Goal: Task Accomplishment & Management: Manage account settings

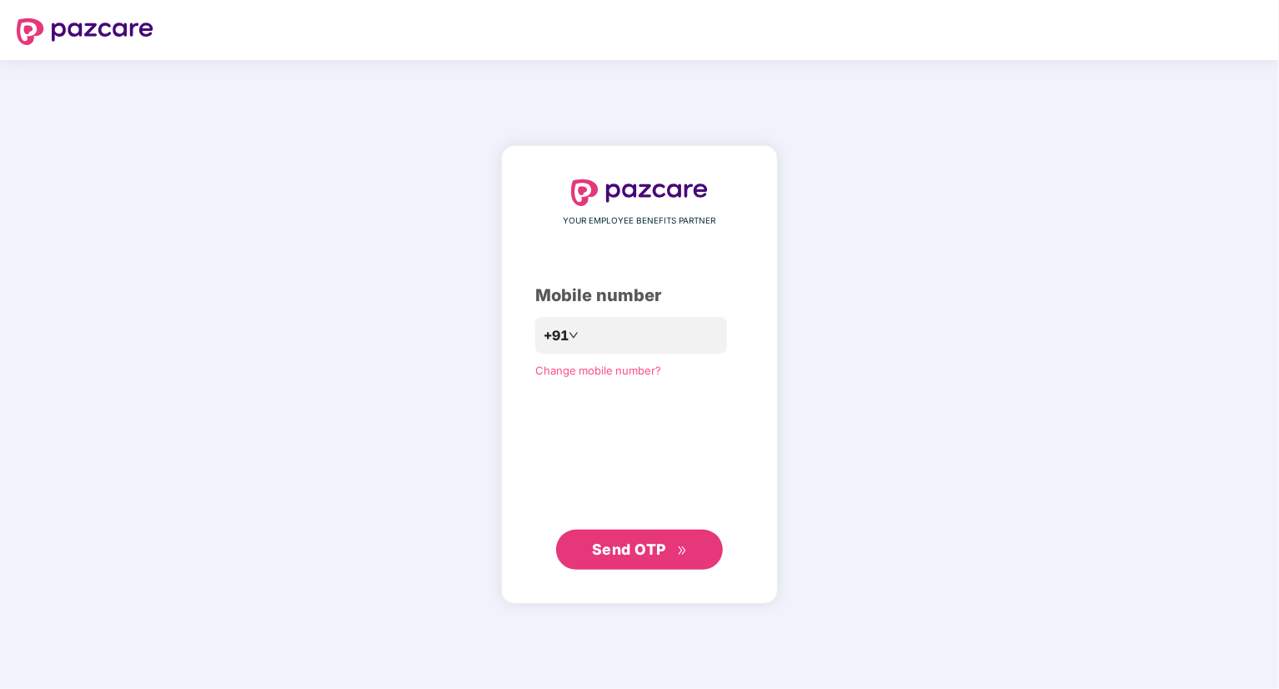
click at [676, 540] on span "Send OTP" at bounding box center [640, 549] width 96 height 23
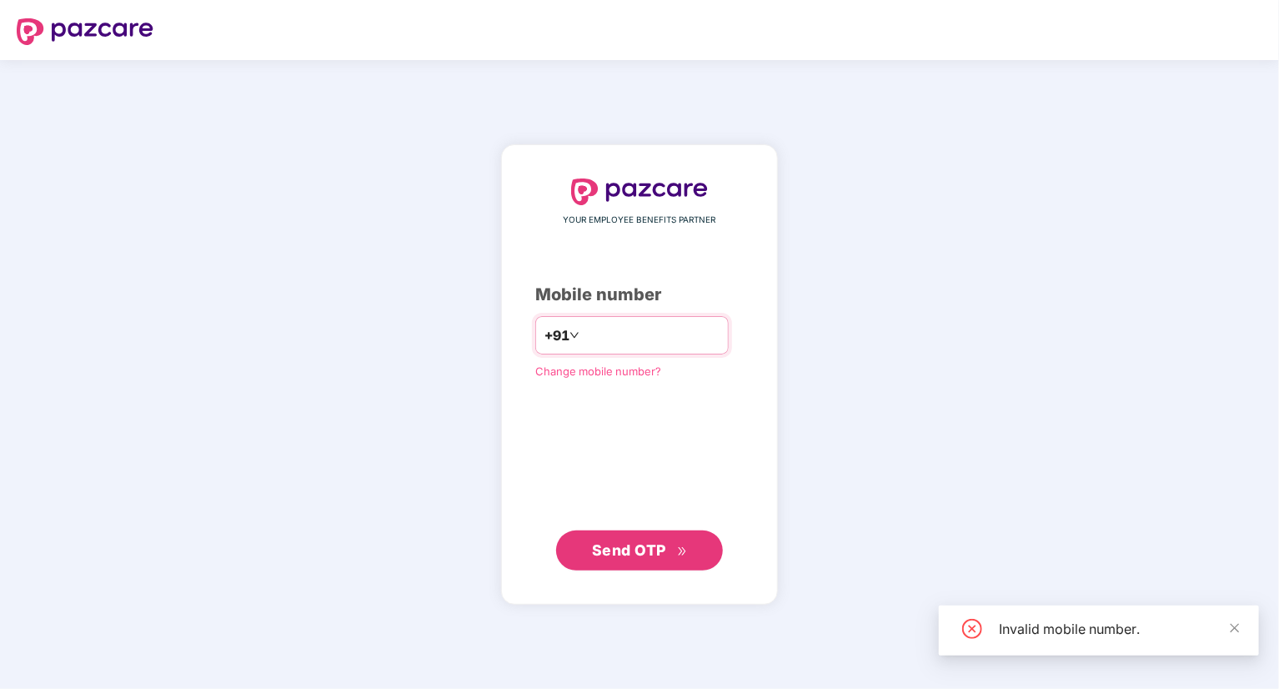
click at [624, 339] on input "****" at bounding box center [651, 335] width 137 height 27
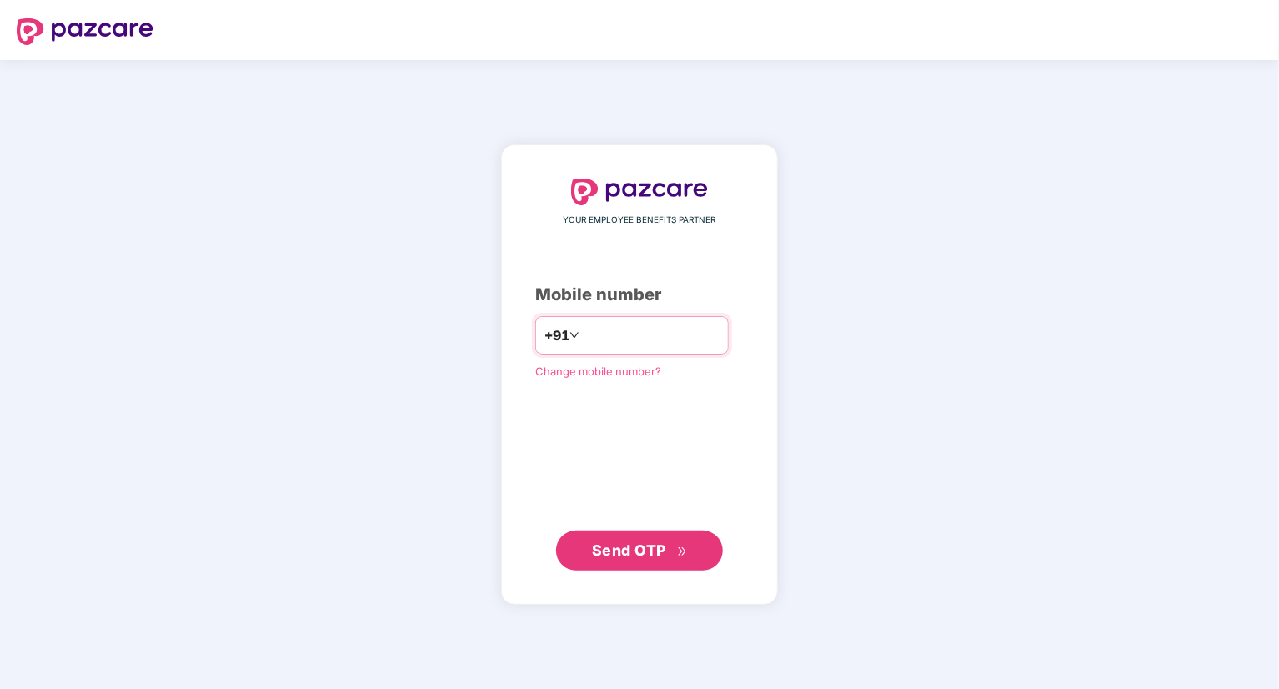
type input "*"
type input "**********"
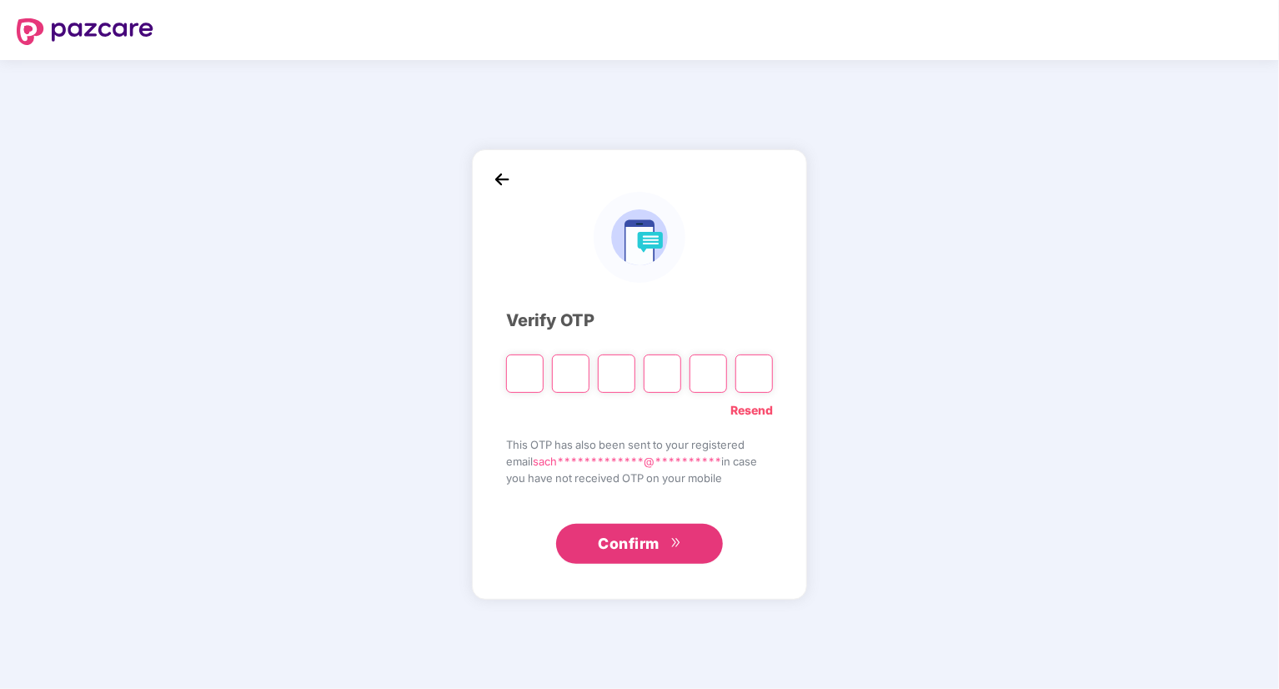
type input "*"
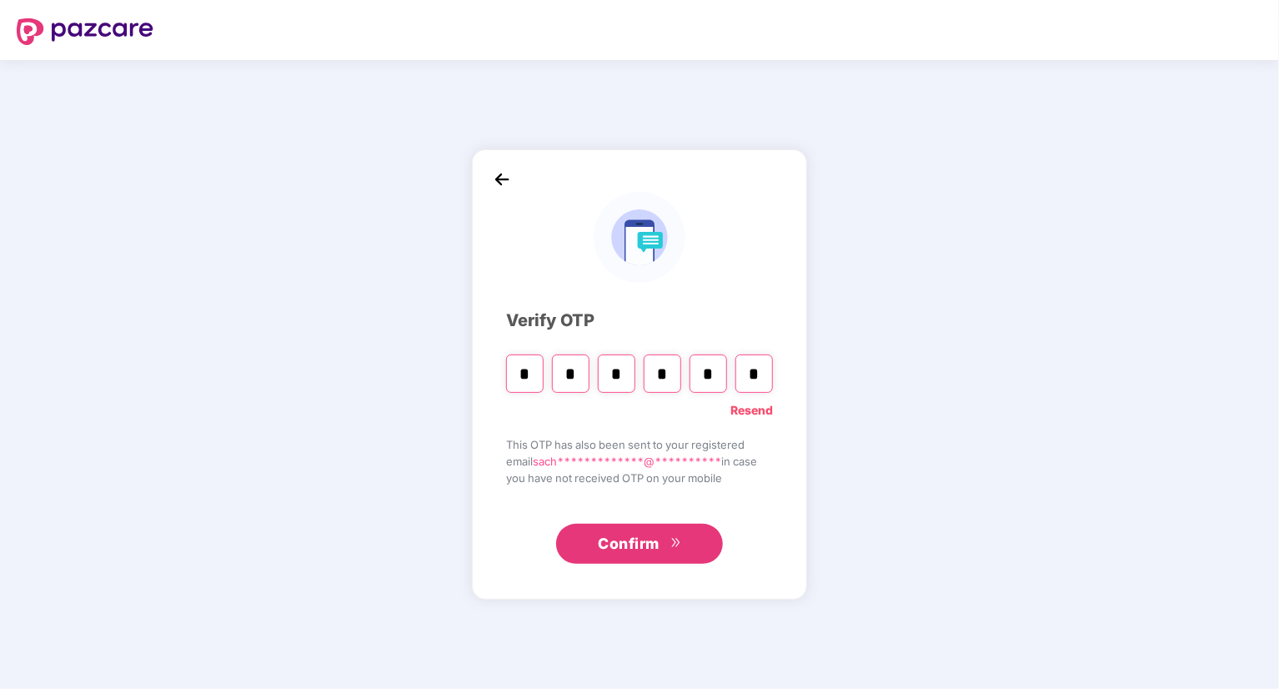
type input "*"
click at [676, 372] on input "*" at bounding box center [663, 373] width 38 height 38
type input "*"
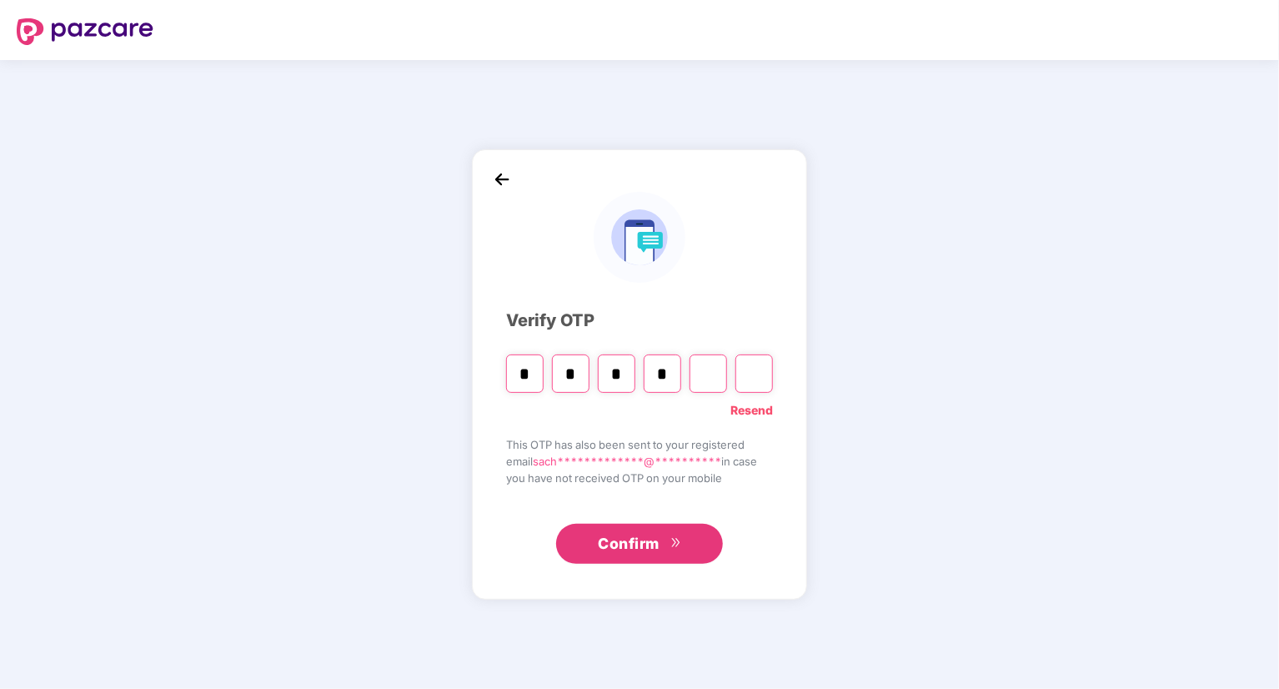
type input "*"
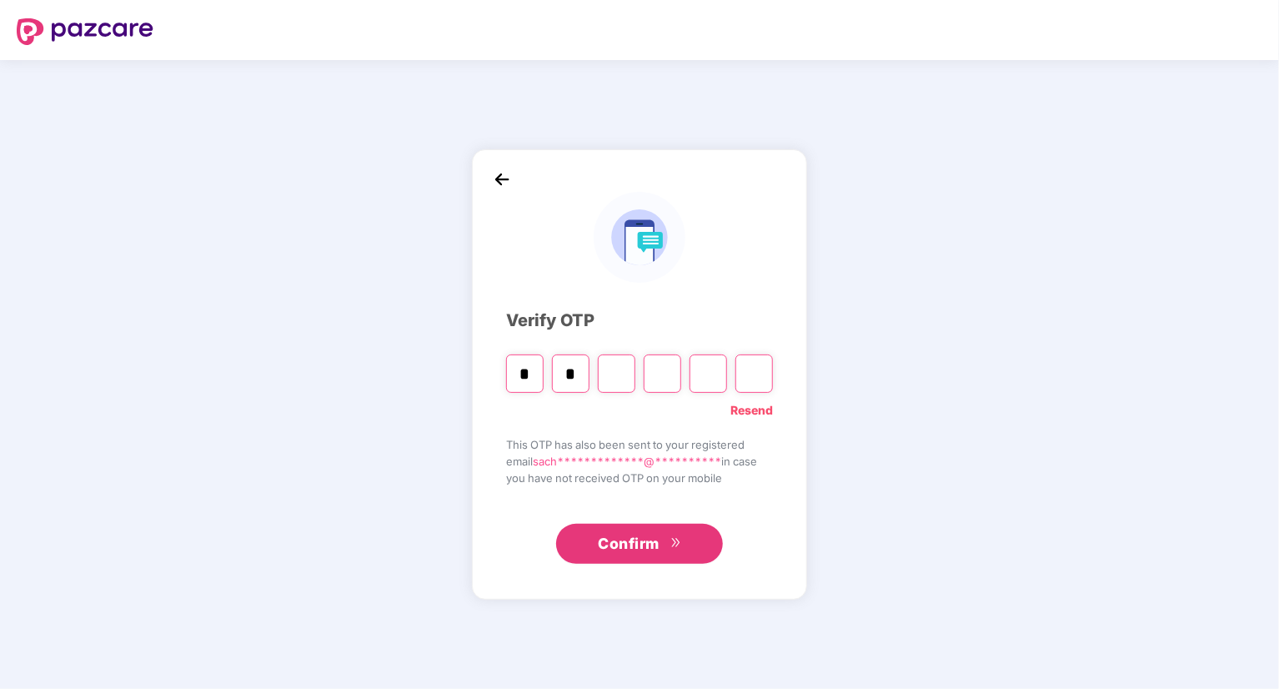
type input "*"
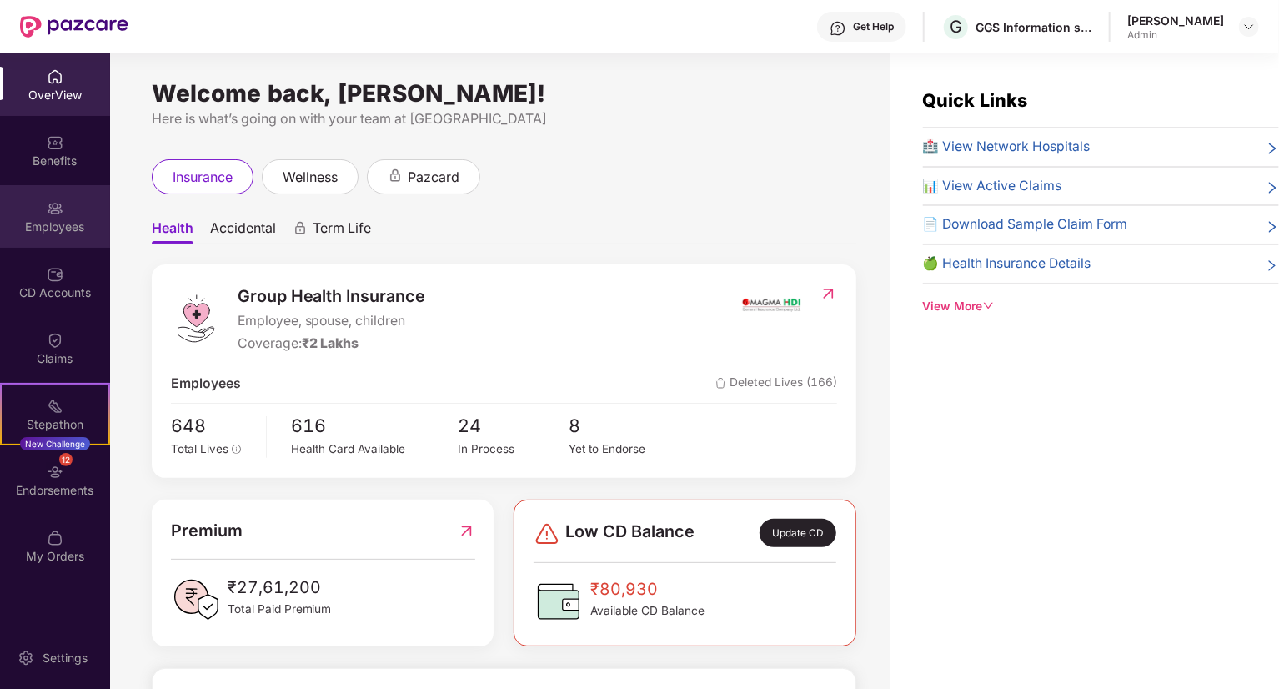
click at [50, 213] on img at bounding box center [55, 208] width 17 height 17
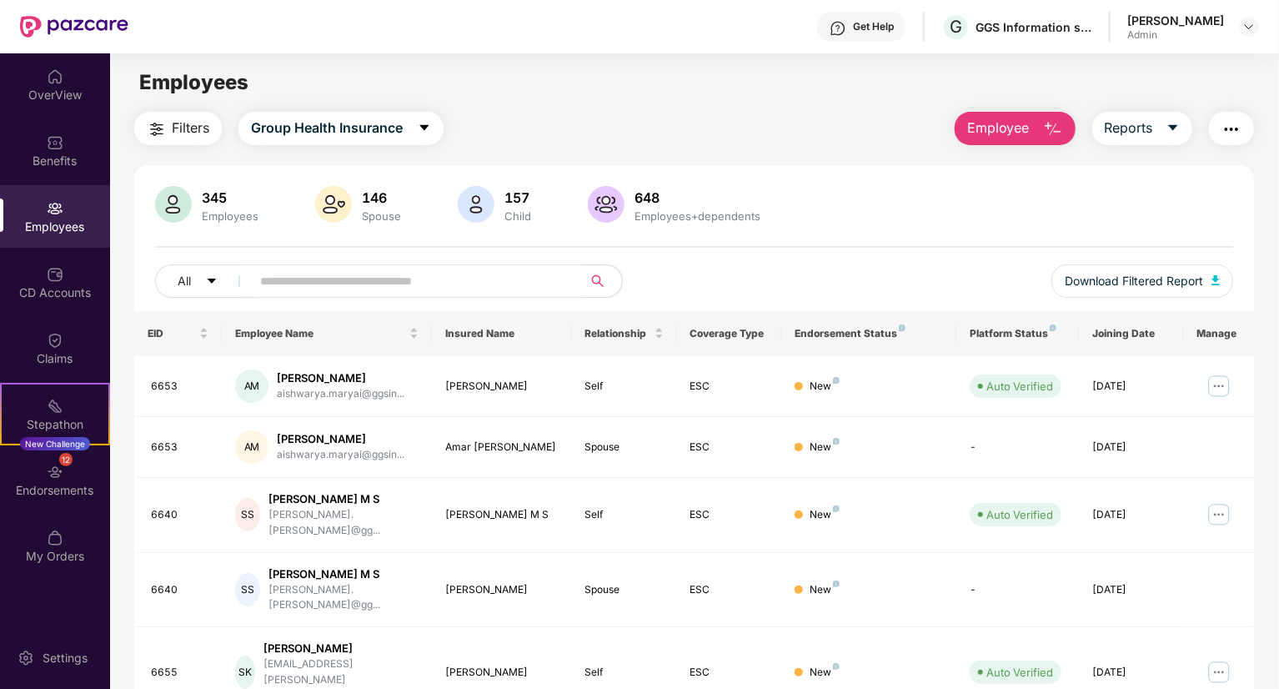
click at [321, 274] on input "text" at bounding box center [409, 280] width 299 height 25
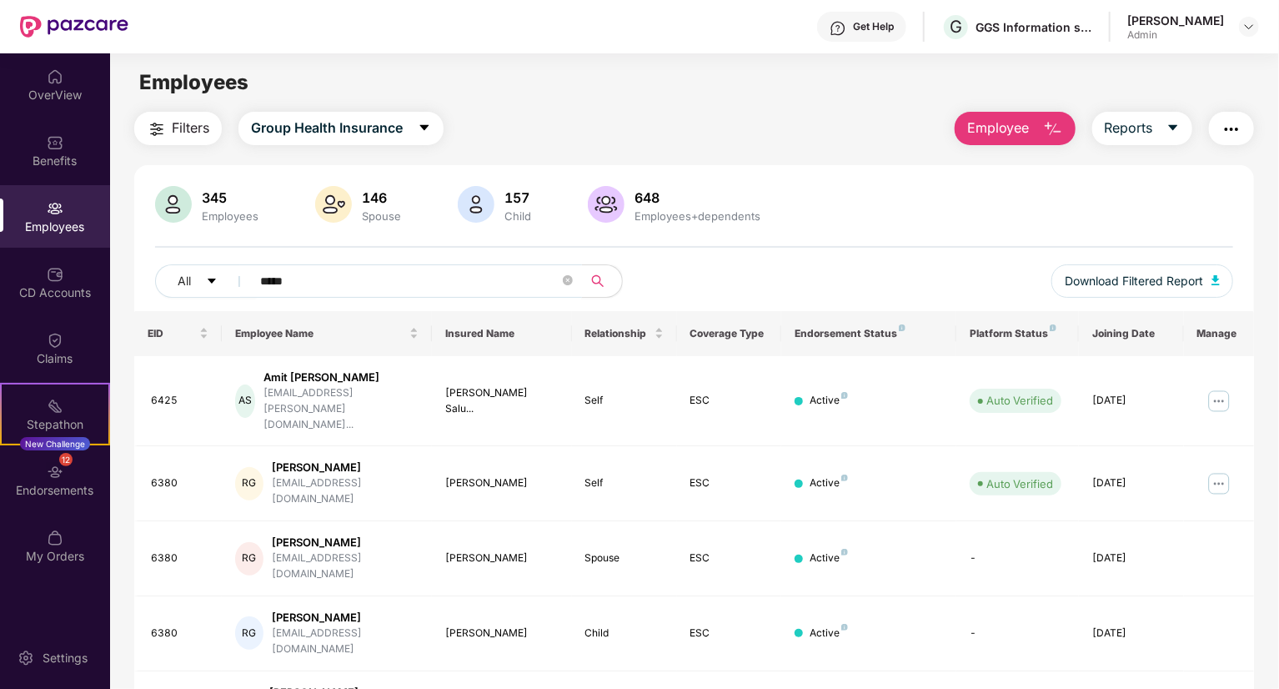
type input "*****"
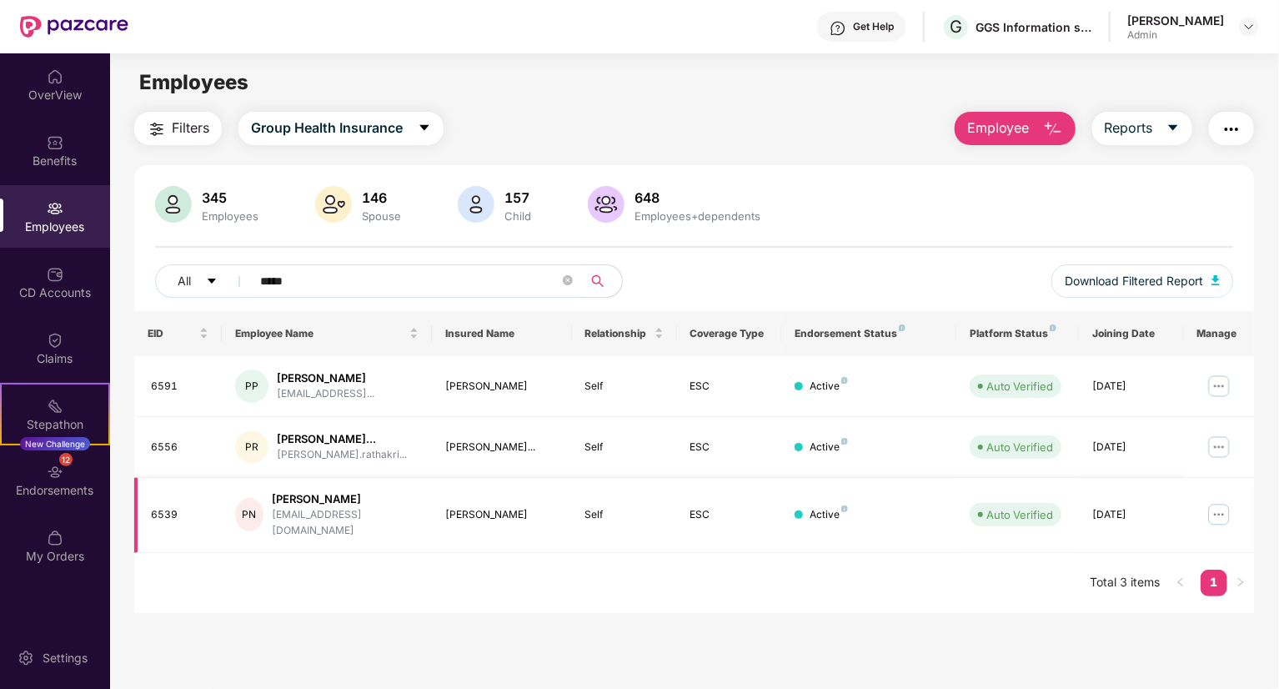
click at [1211, 507] on img at bounding box center [1218, 514] width 27 height 27
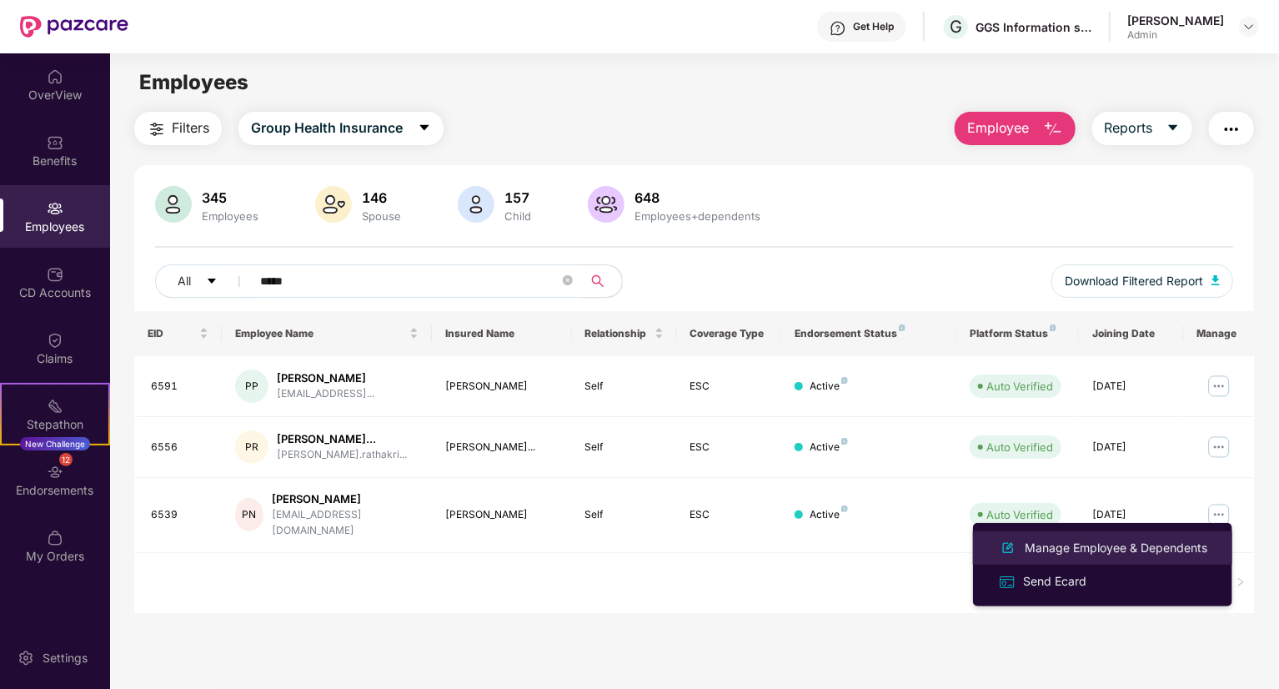
click at [1122, 555] on div "Manage Employee & Dependents" at bounding box center [1115, 548] width 189 height 18
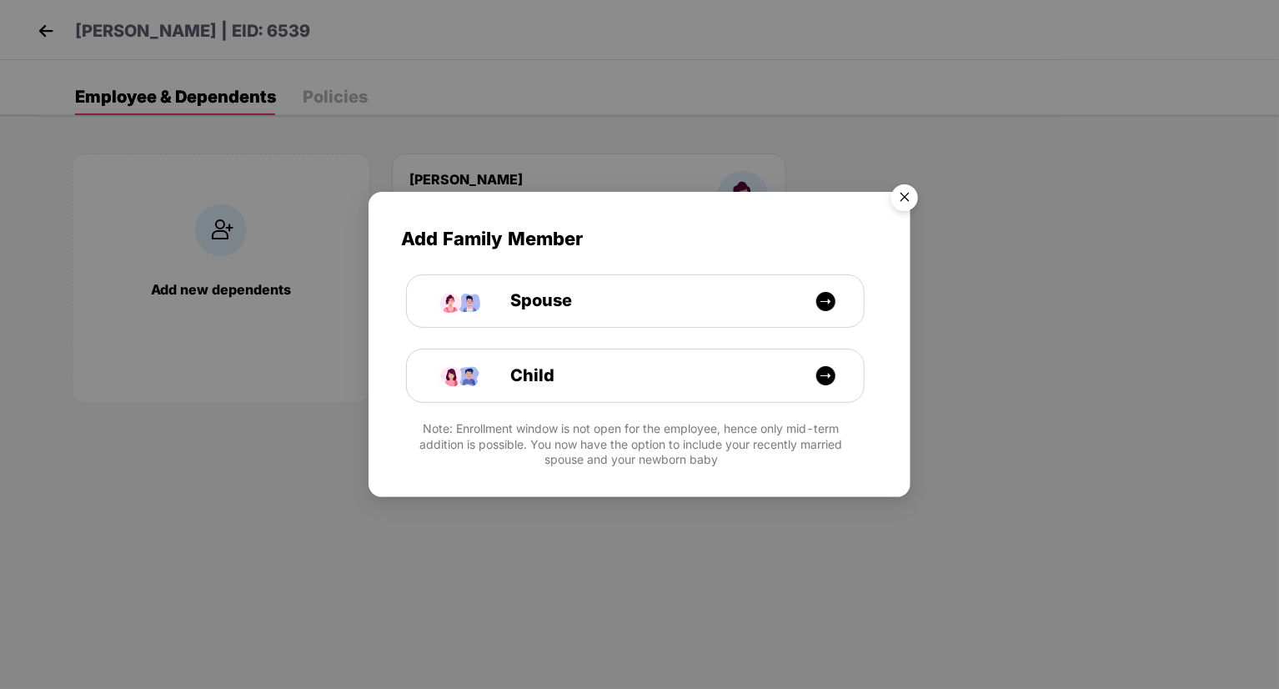
click at [907, 189] on img "Close" at bounding box center [904, 200] width 47 height 47
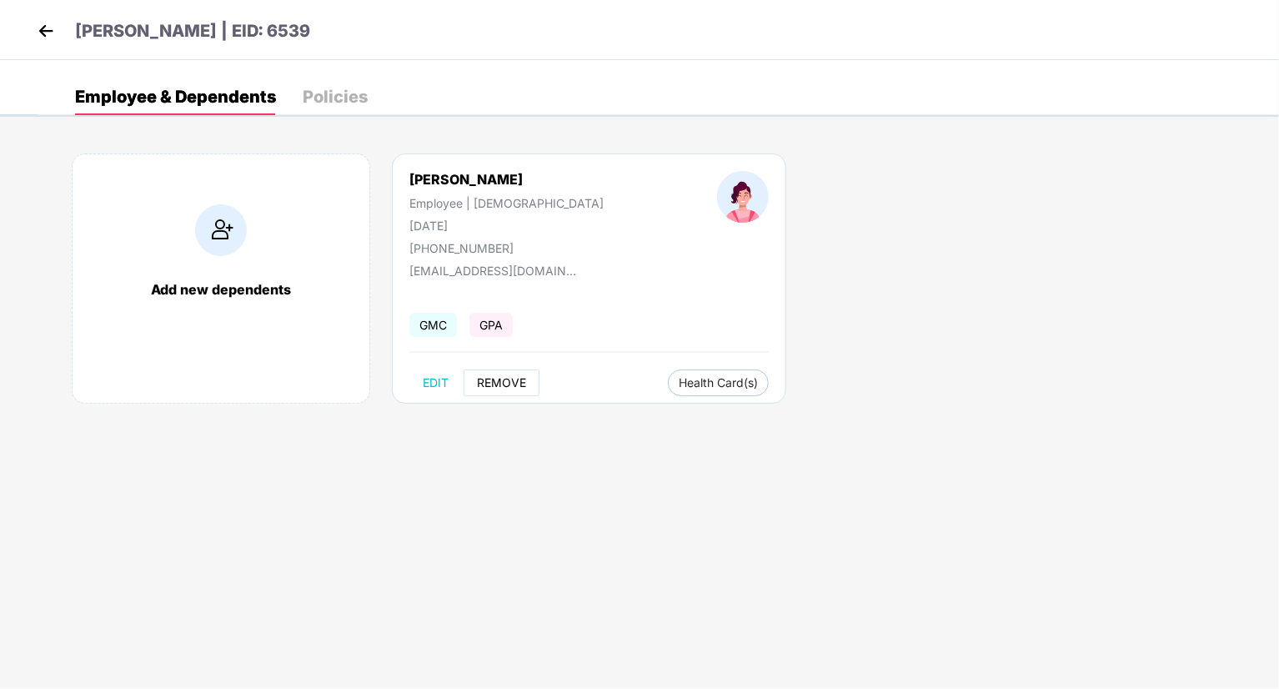
click at [510, 376] on span "REMOVE" at bounding box center [501, 382] width 49 height 13
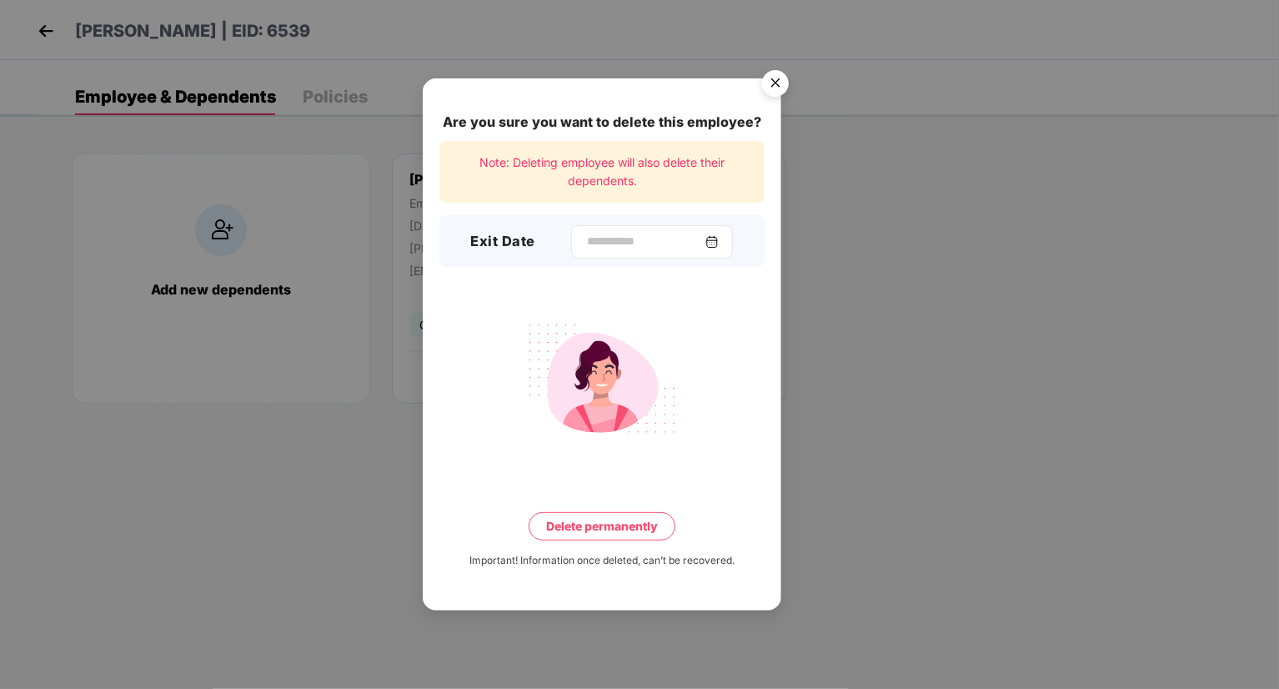
click at [719, 240] on img at bounding box center [711, 241] width 13 height 13
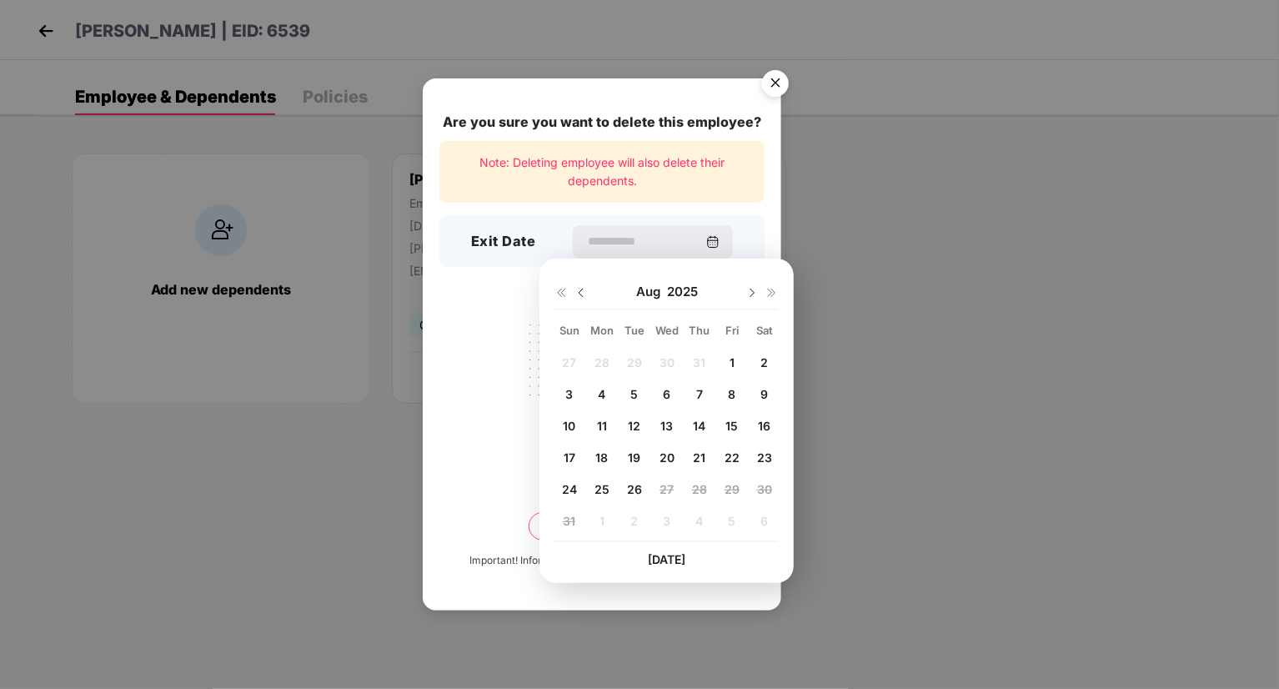
click at [600, 388] on span "4" at bounding box center [602, 394] width 8 height 14
type input "**********"
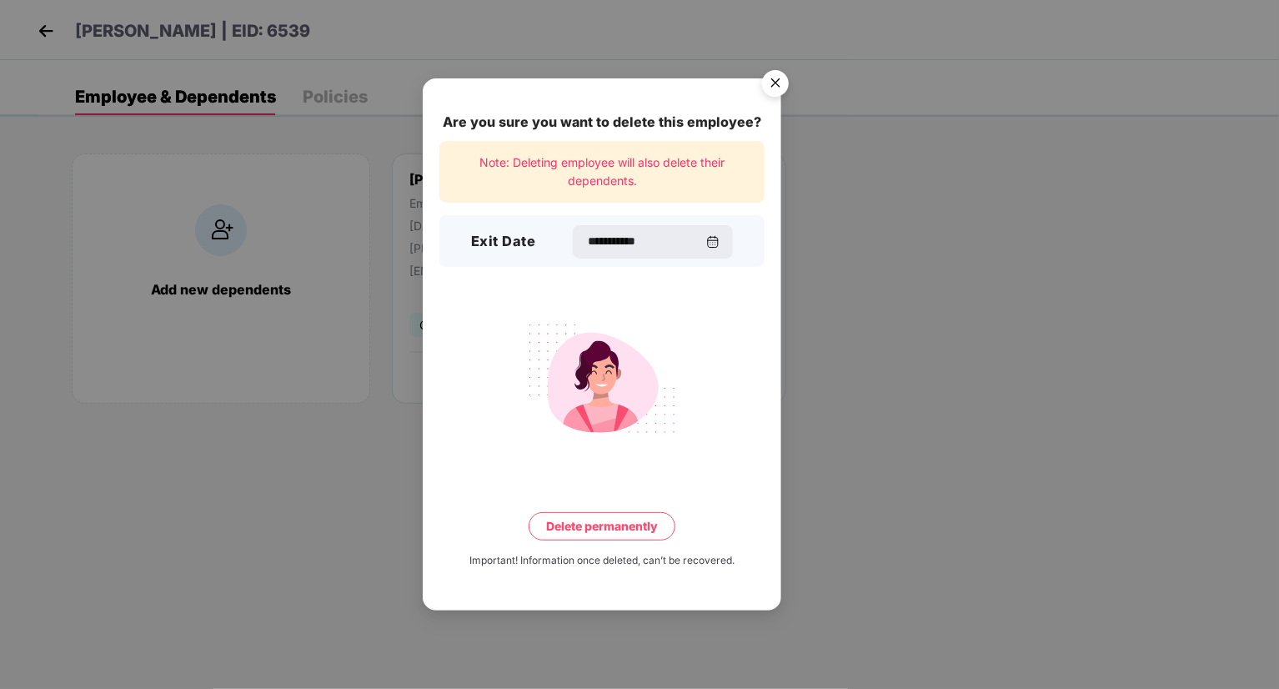
click at [629, 522] on button "Delete permanently" at bounding box center [602, 526] width 147 height 28
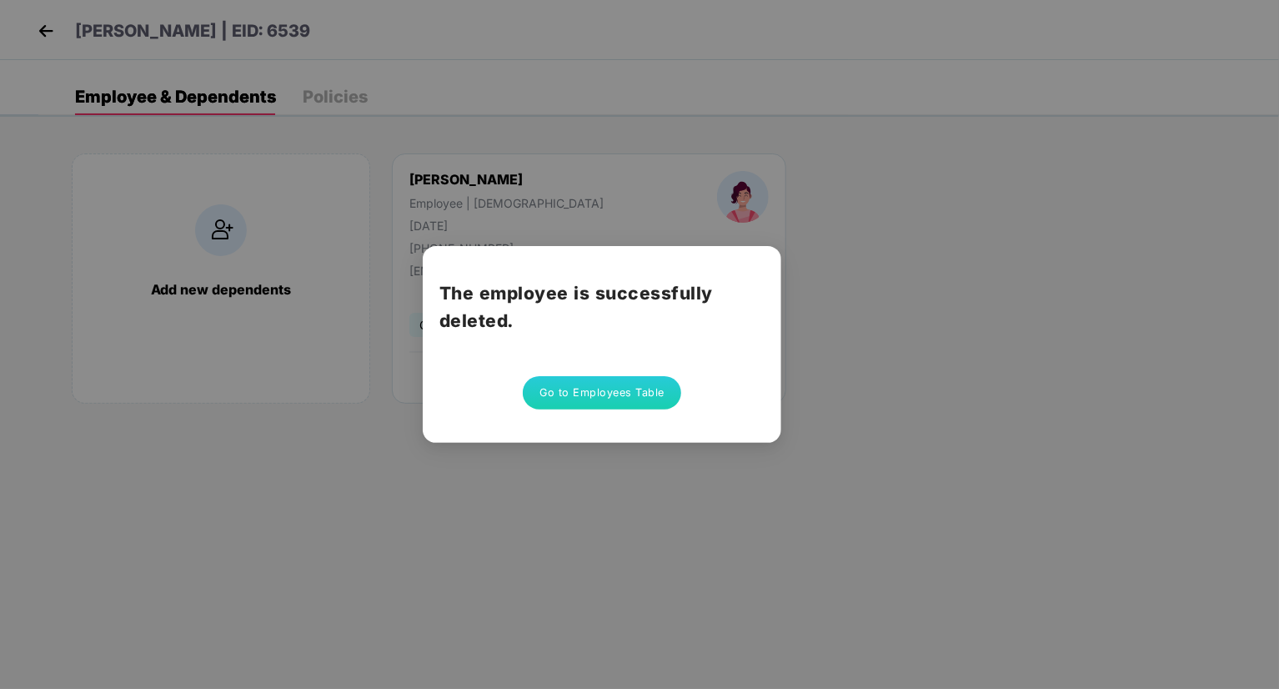
click at [650, 383] on button "Go to Employees Table" at bounding box center [602, 392] width 158 height 33
